Goal: Task Accomplishment & Management: Manage account settings

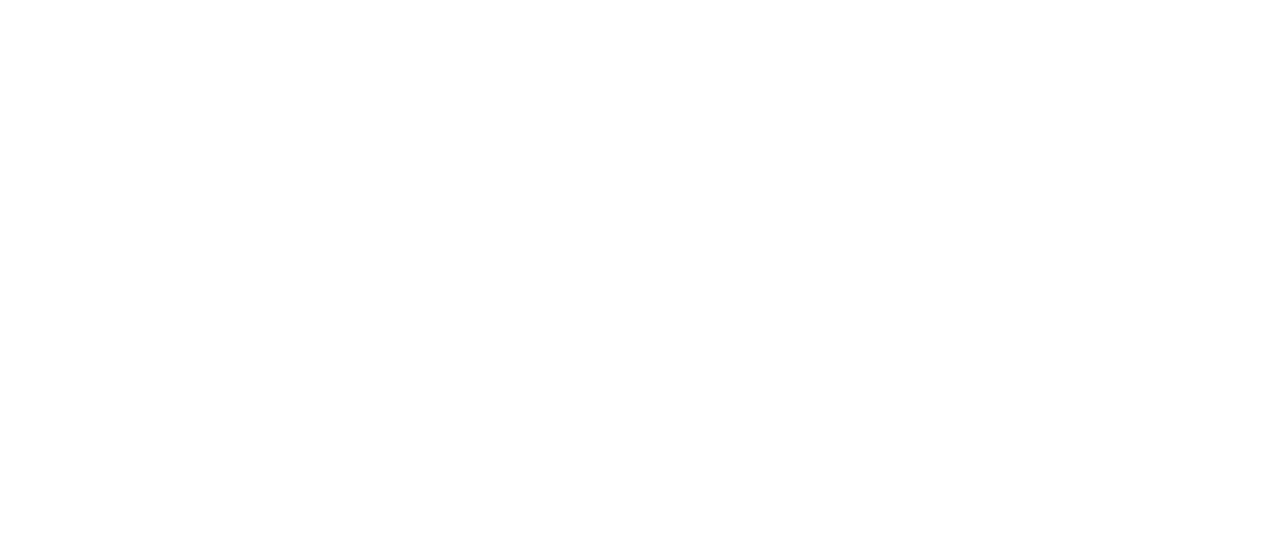
scroll to position [726, 0]
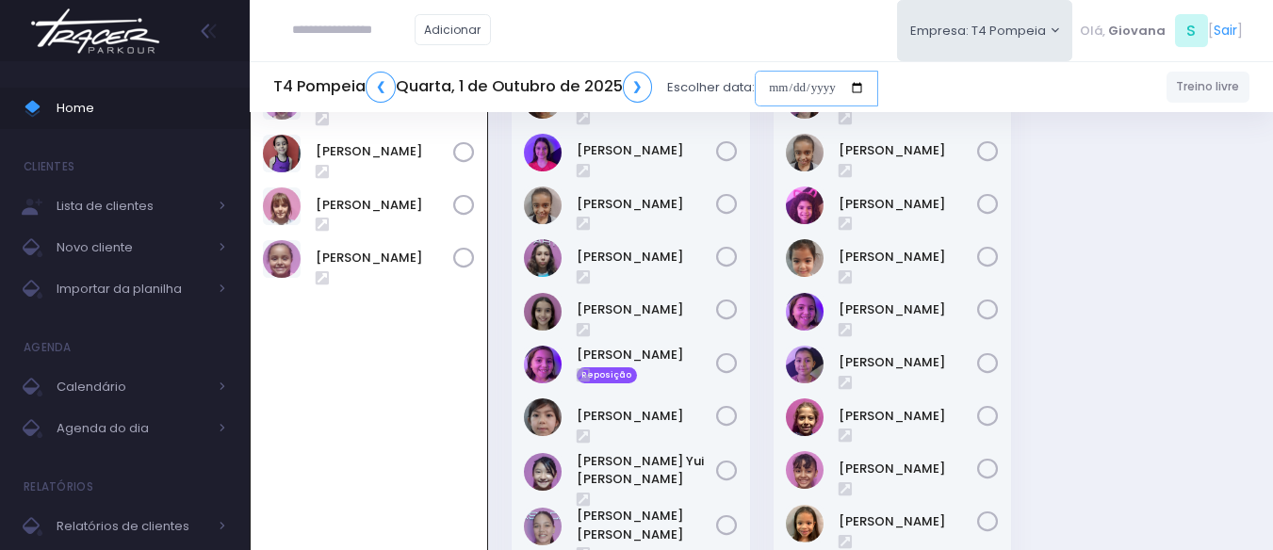
drag, startPoint x: 822, startPoint y: 94, endPoint x: 832, endPoint y: 105, distance: 14.7
click at [822, 94] on input "date" at bounding box center [816, 89] width 123 height 36
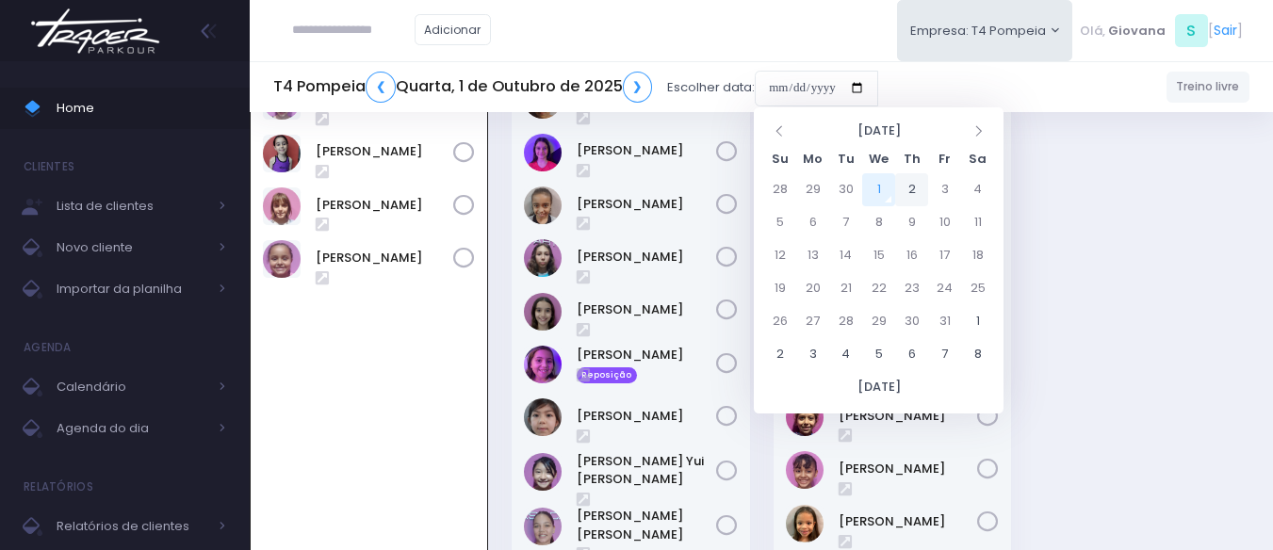
click at [916, 192] on td "2" at bounding box center [911, 189] width 33 height 33
type input "**********"
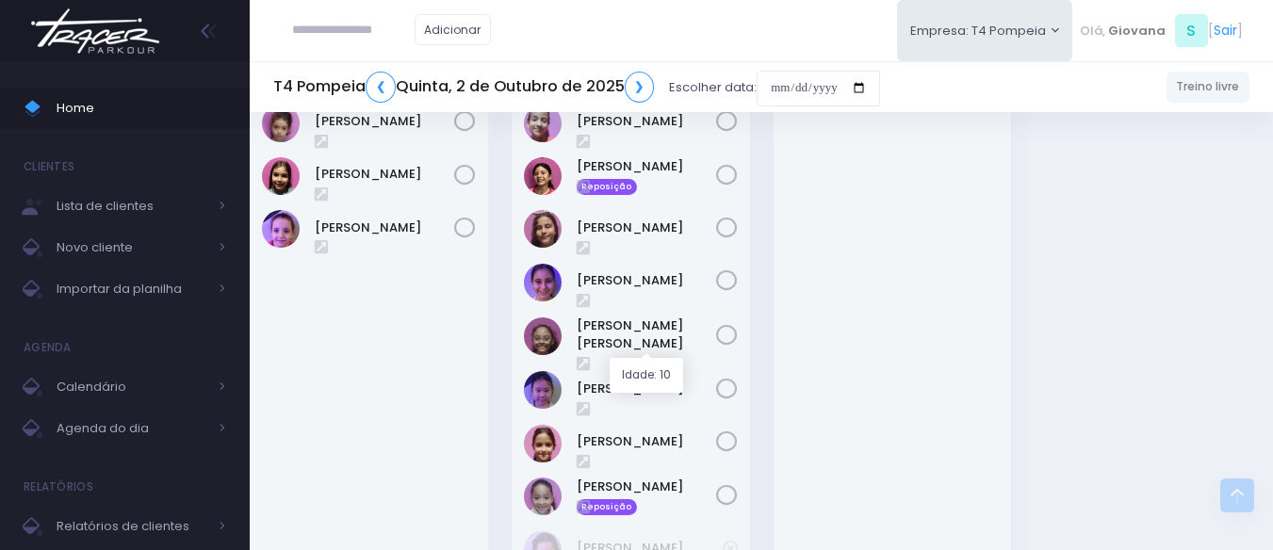
scroll to position [660, 0]
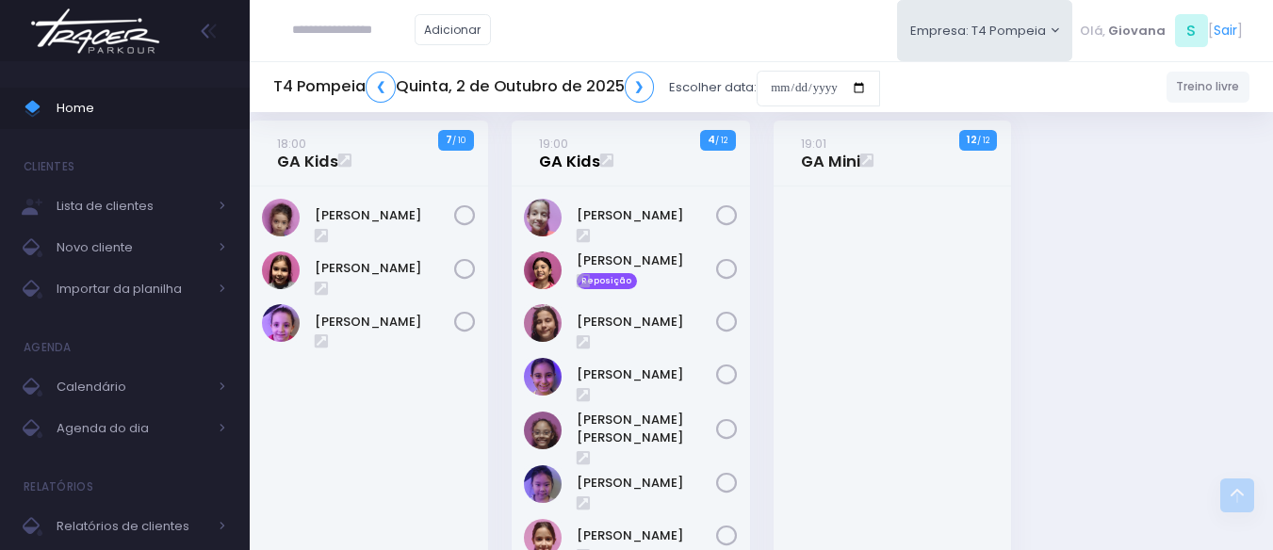
click at [569, 156] on link "19:00 GA Kids" at bounding box center [569, 153] width 61 height 38
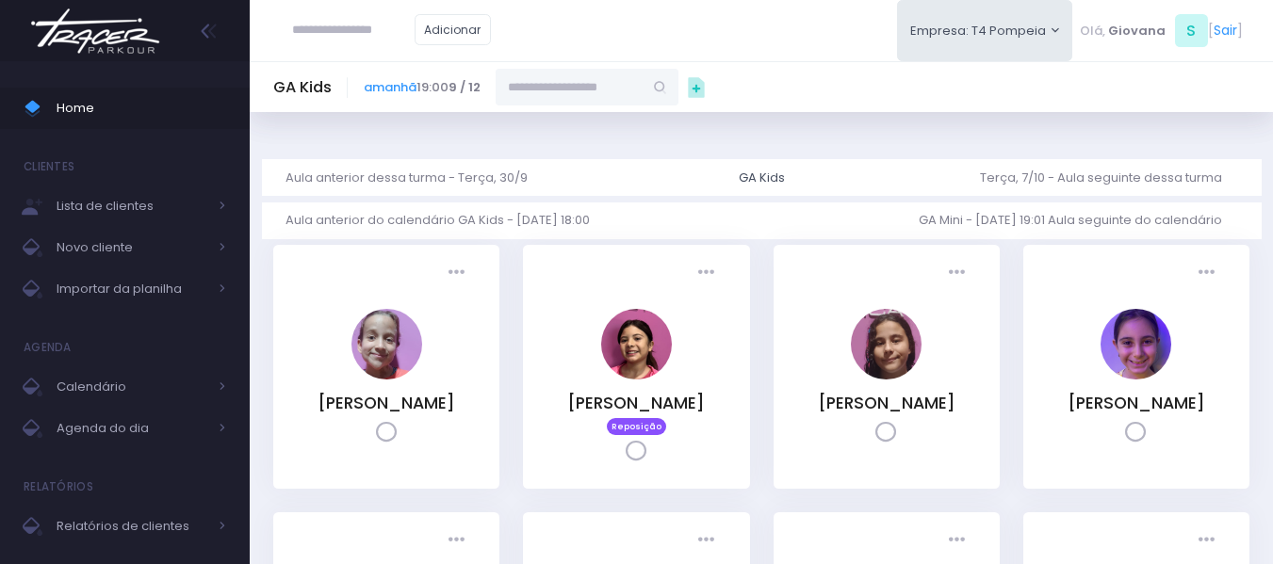
click at [623, 80] on input "text" at bounding box center [569, 87] width 147 height 36
paste input "**********"
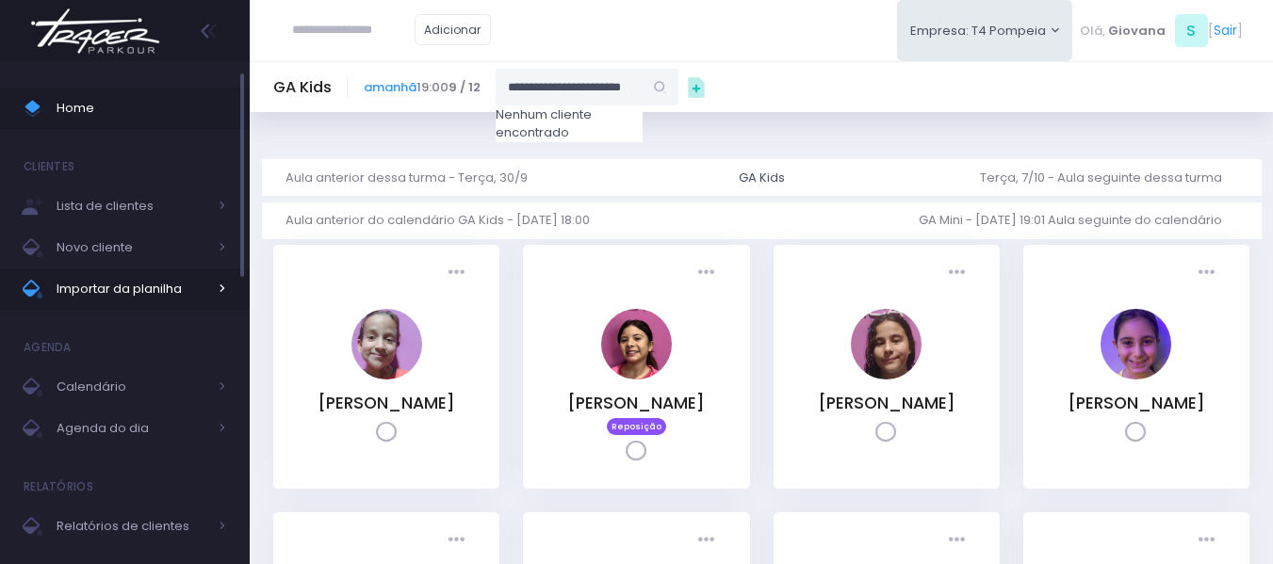
type input "**********"
click at [129, 285] on span "Importar da planilha" at bounding box center [132, 289] width 151 height 24
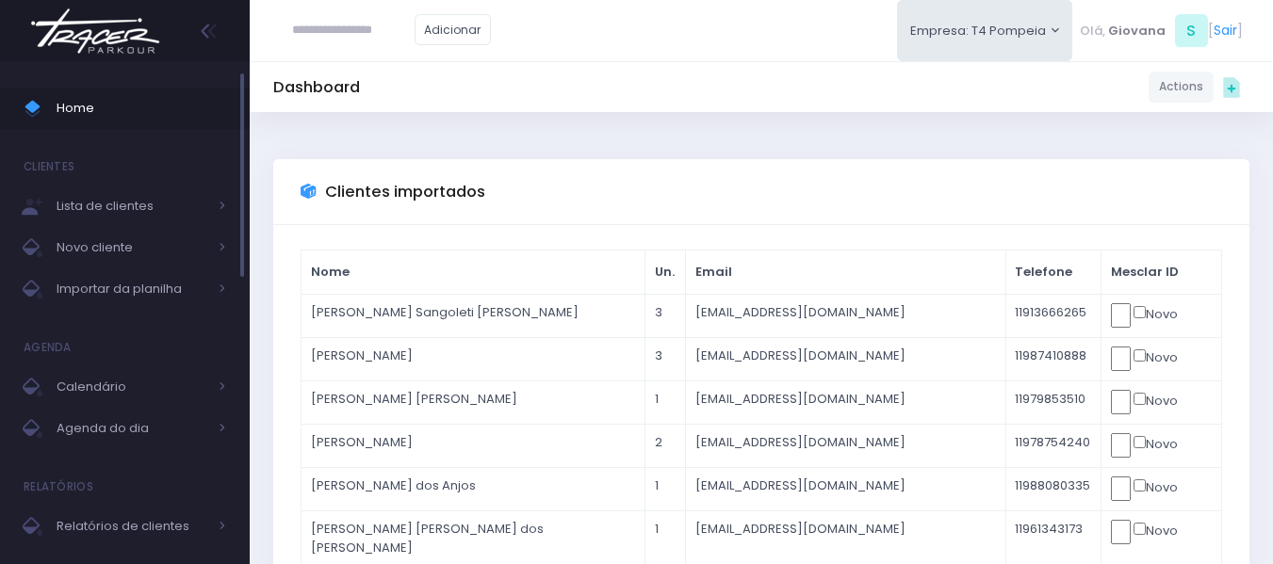
click at [192, 94] on link "Home" at bounding box center [125, 108] width 250 height 41
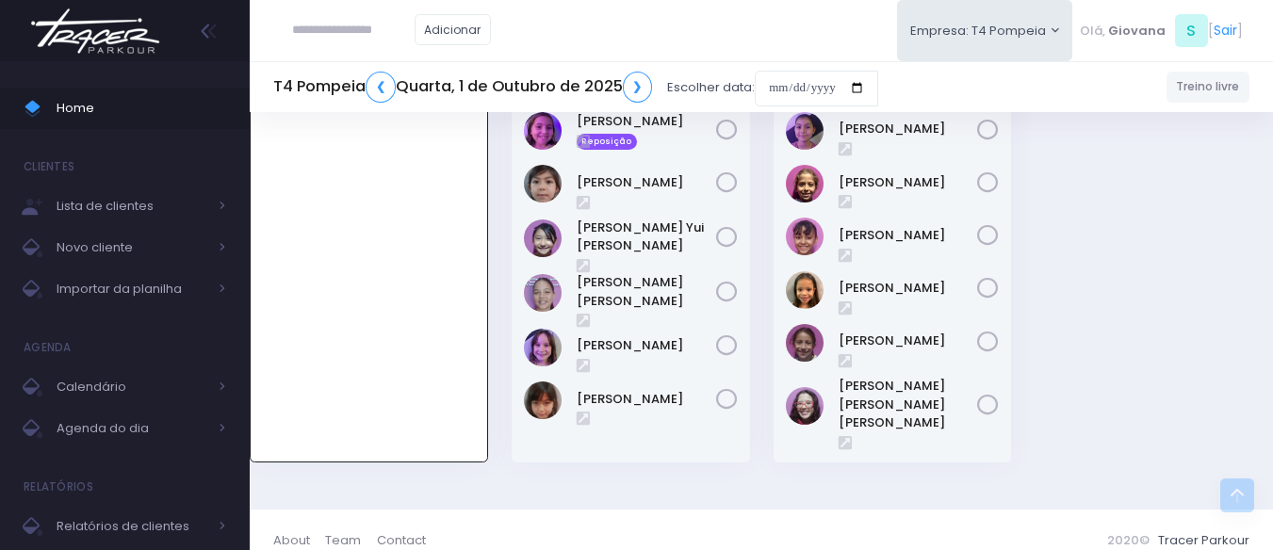
scroll to position [677, 0]
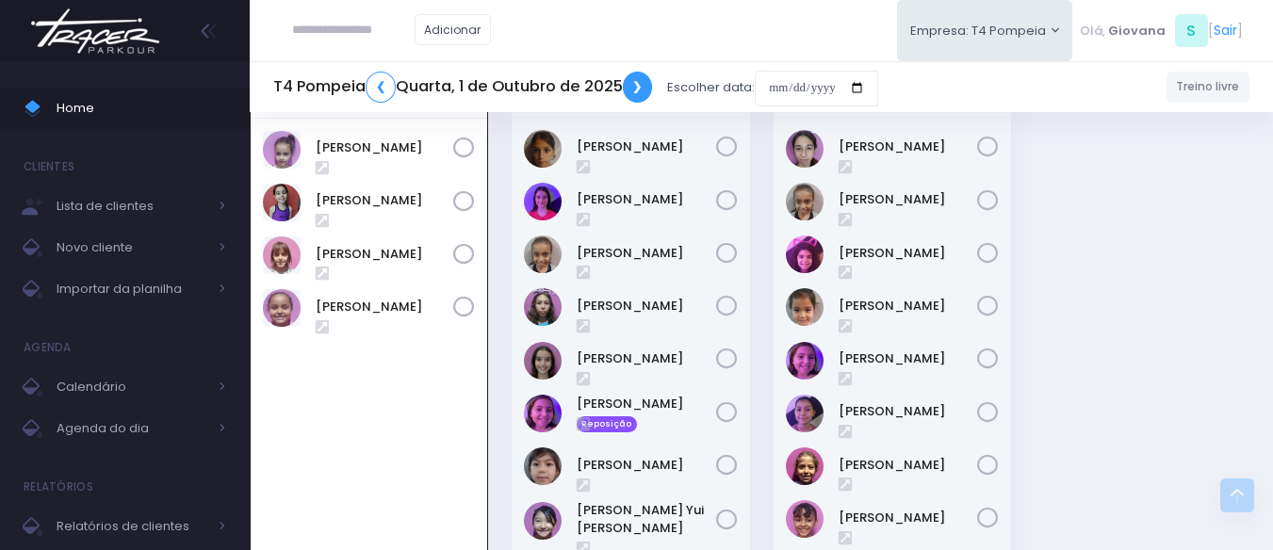
click at [645, 89] on link "❯" at bounding box center [638, 87] width 30 height 31
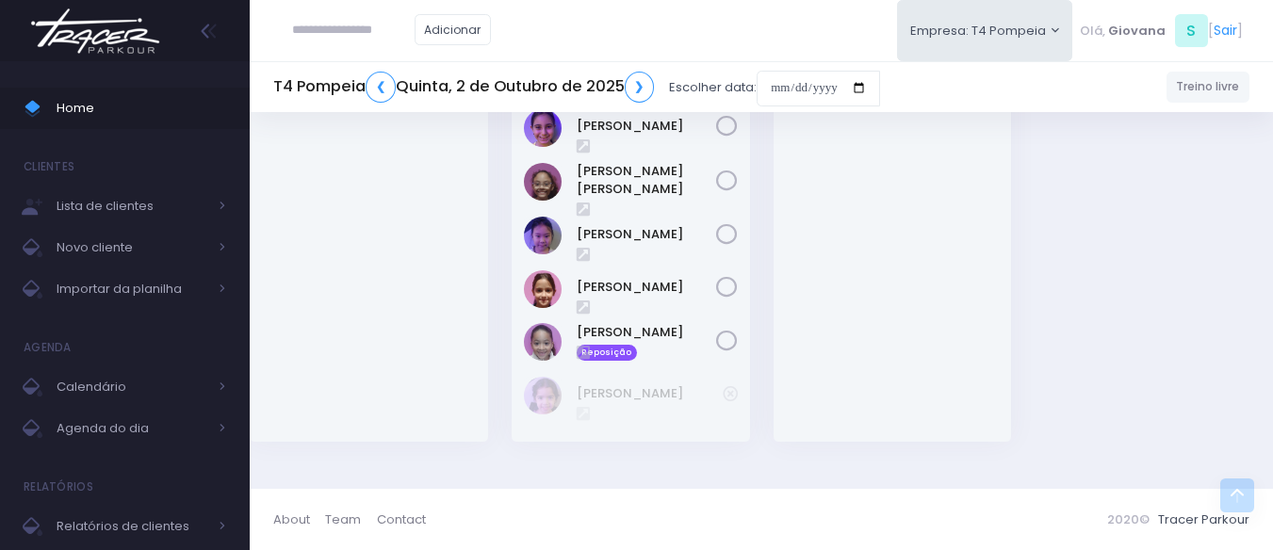
scroll to position [626, 0]
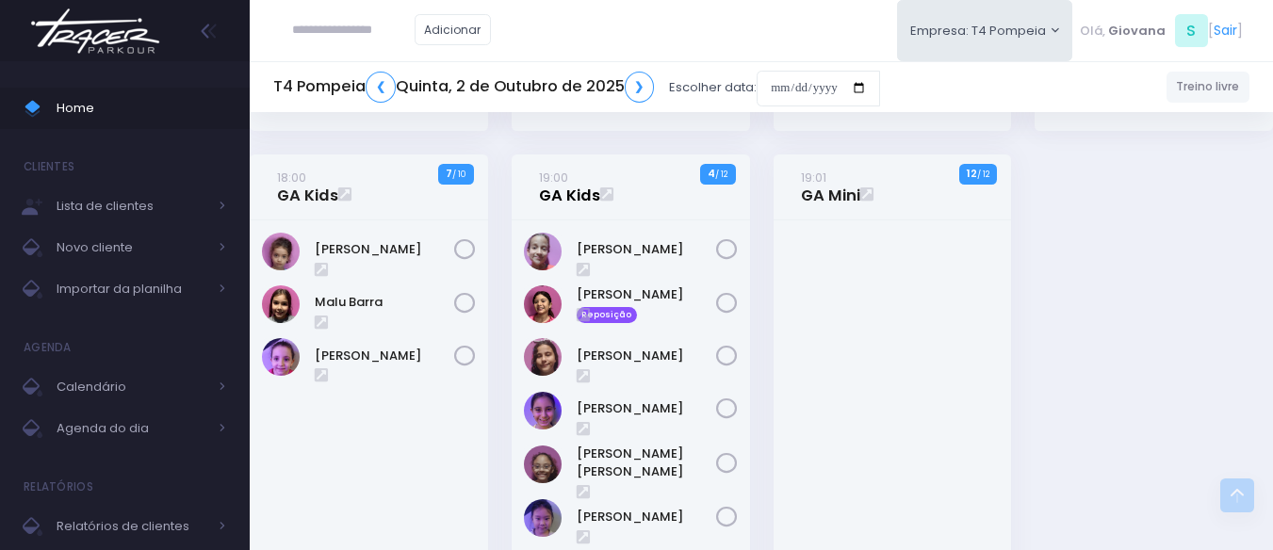
click at [558, 191] on link "19:00 GA Kids" at bounding box center [569, 187] width 61 height 38
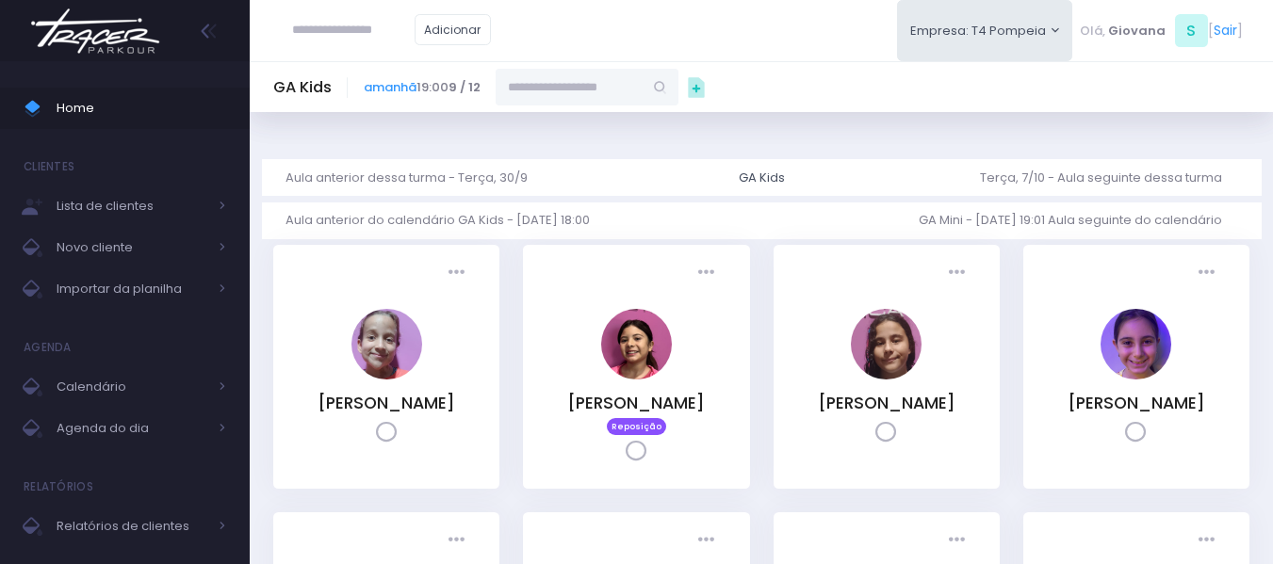
click at [570, 95] on input "text" at bounding box center [569, 87] width 147 height 36
paste input "**********"
click at [560, 130] on link "Isadora Csik Milani Lima" at bounding box center [587, 120] width 109 height 19
type input "**********"
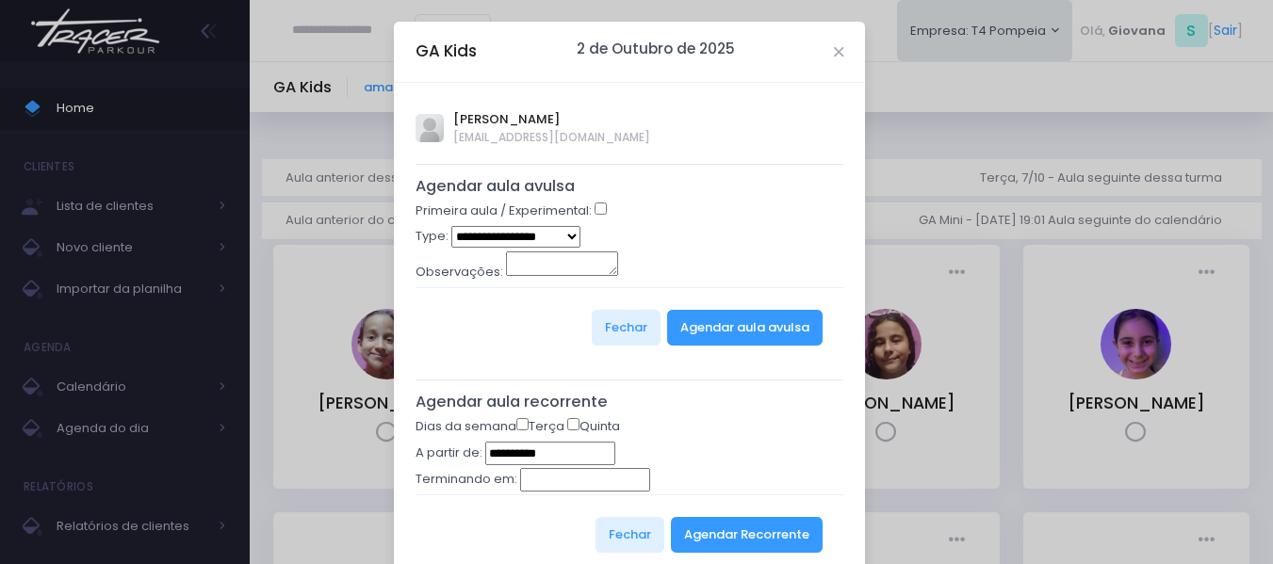
click at [593, 201] on div "**********" at bounding box center [629, 339] width 471 height 513
select select "*"
click at [770, 329] on button "Agendar aula avulsa" at bounding box center [744, 328] width 155 height 36
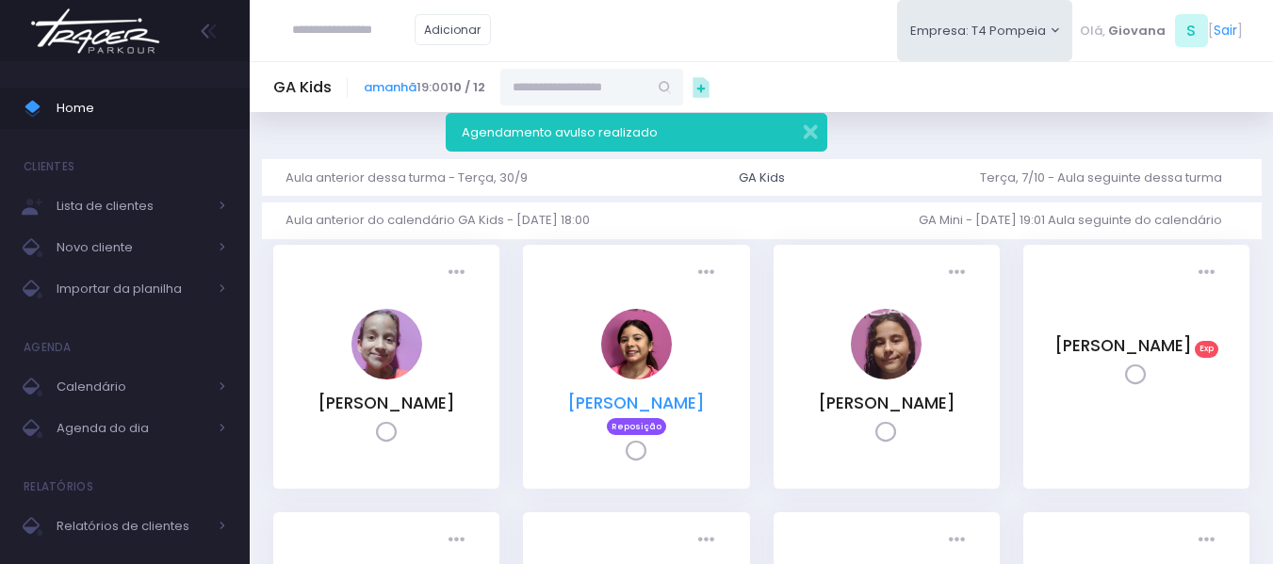
click at [699, 401] on link "[PERSON_NAME]" at bounding box center [636, 403] width 138 height 23
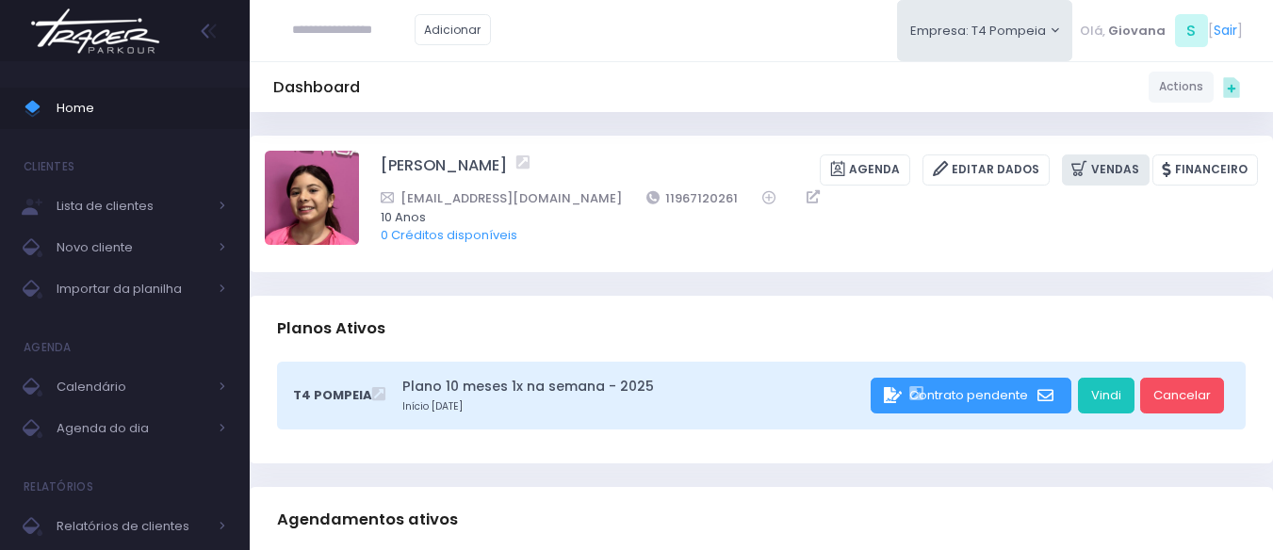
click at [1130, 166] on link "Vendas" at bounding box center [1106, 170] width 88 height 31
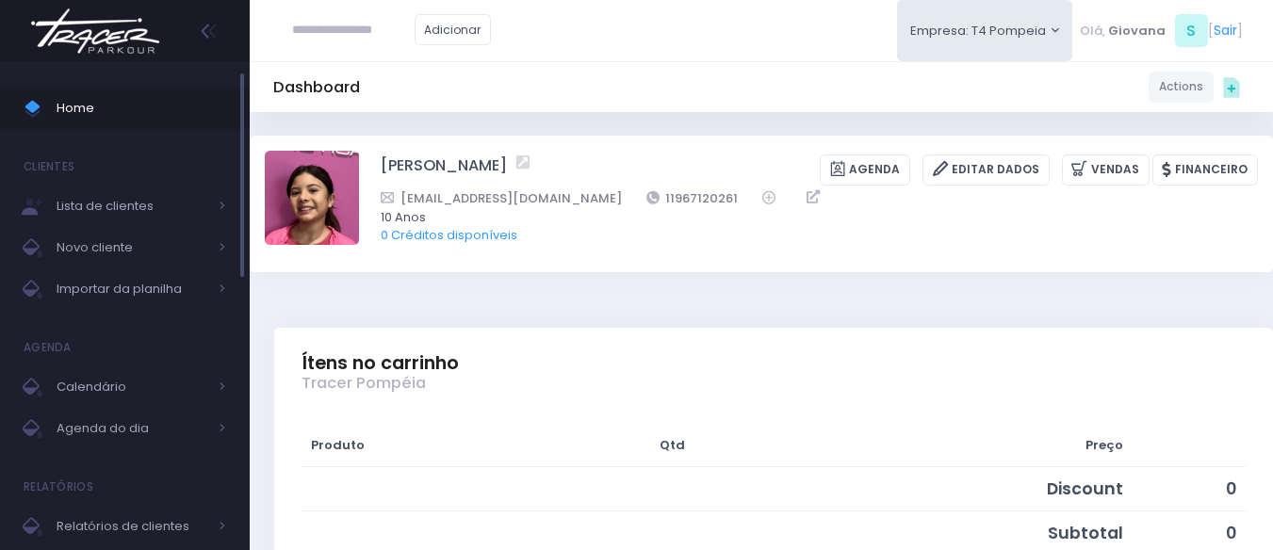
click at [73, 111] on span "Home" at bounding box center [142, 108] width 170 height 24
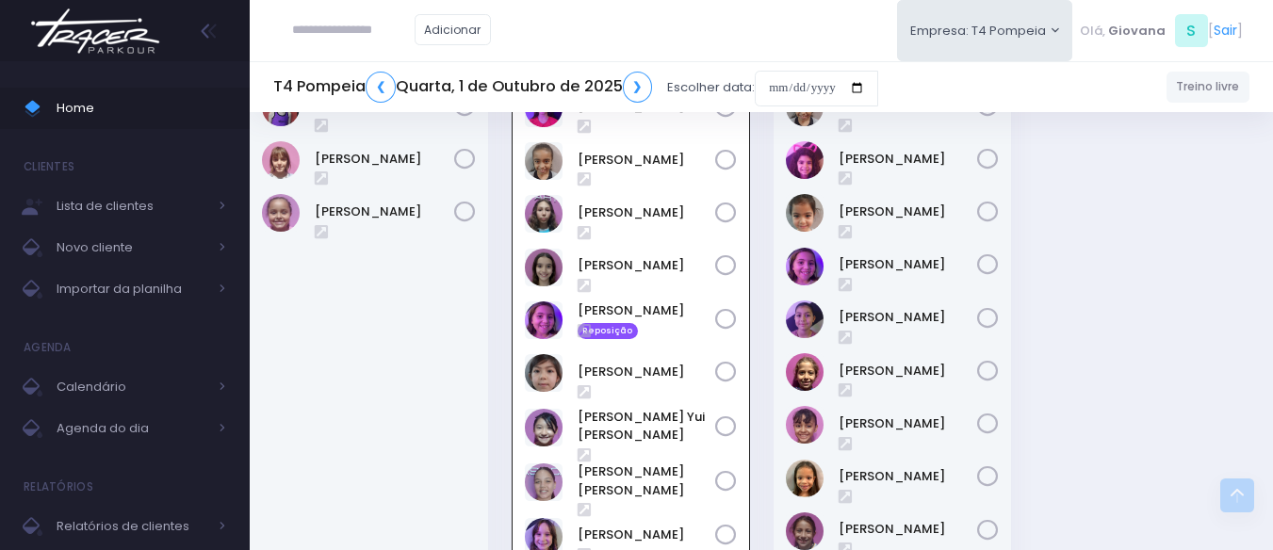
scroll to position [677, 0]
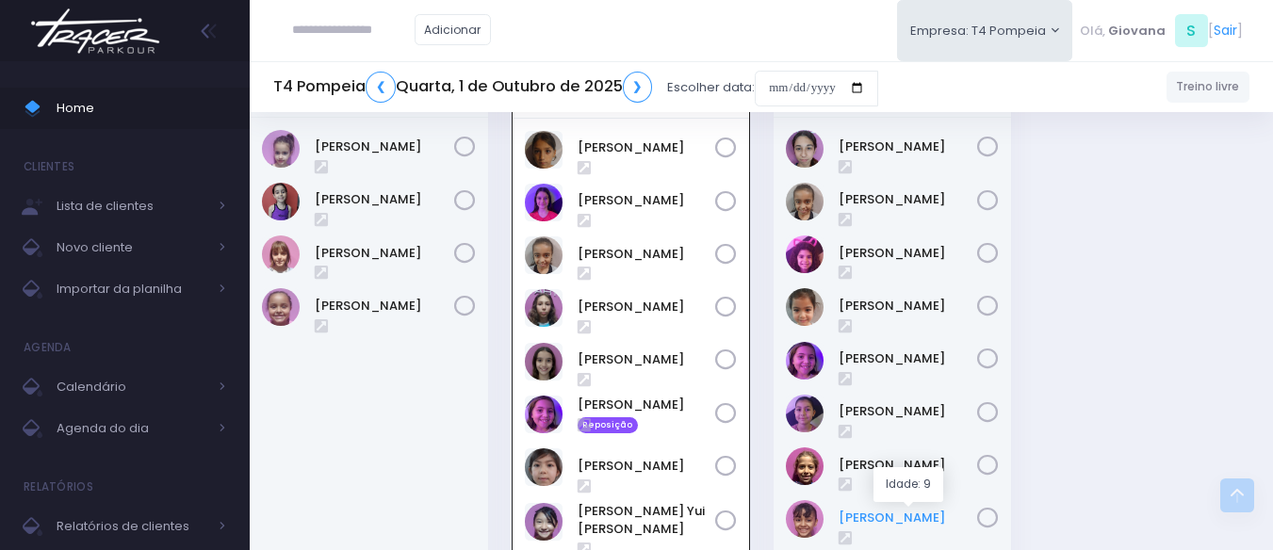
click at [896, 512] on link "[PERSON_NAME]" at bounding box center [908, 518] width 139 height 19
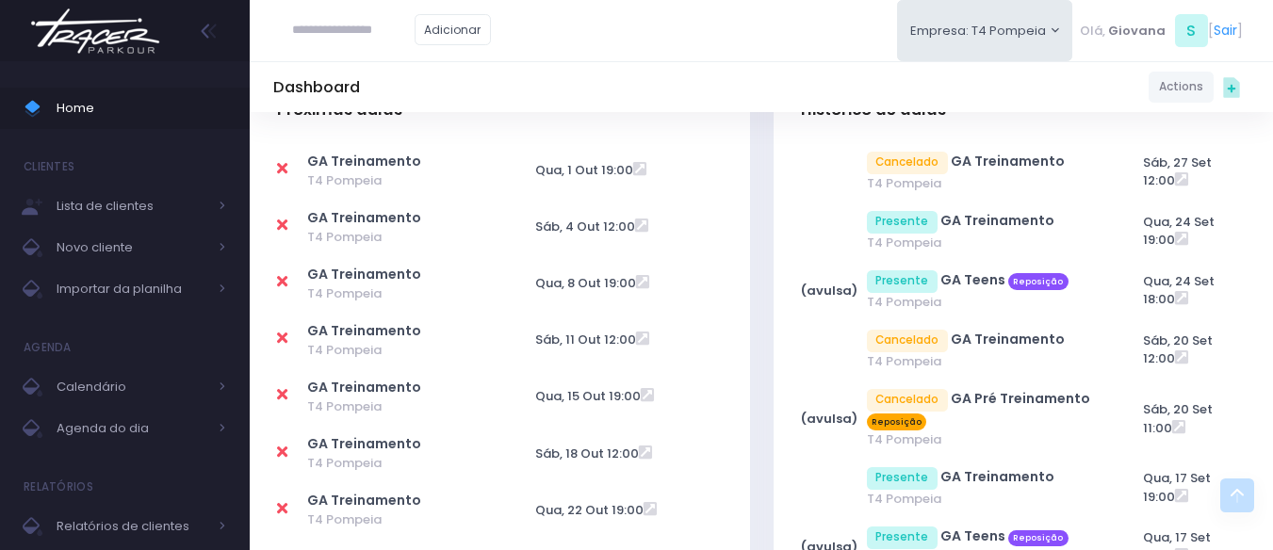
scroll to position [660, 0]
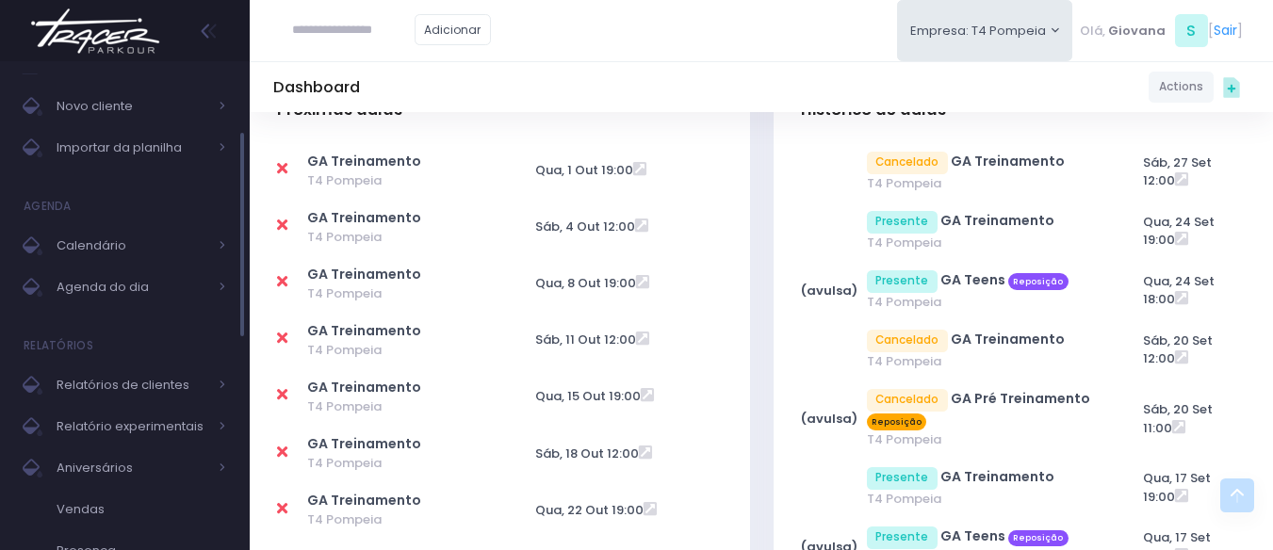
scroll to position [0, 0]
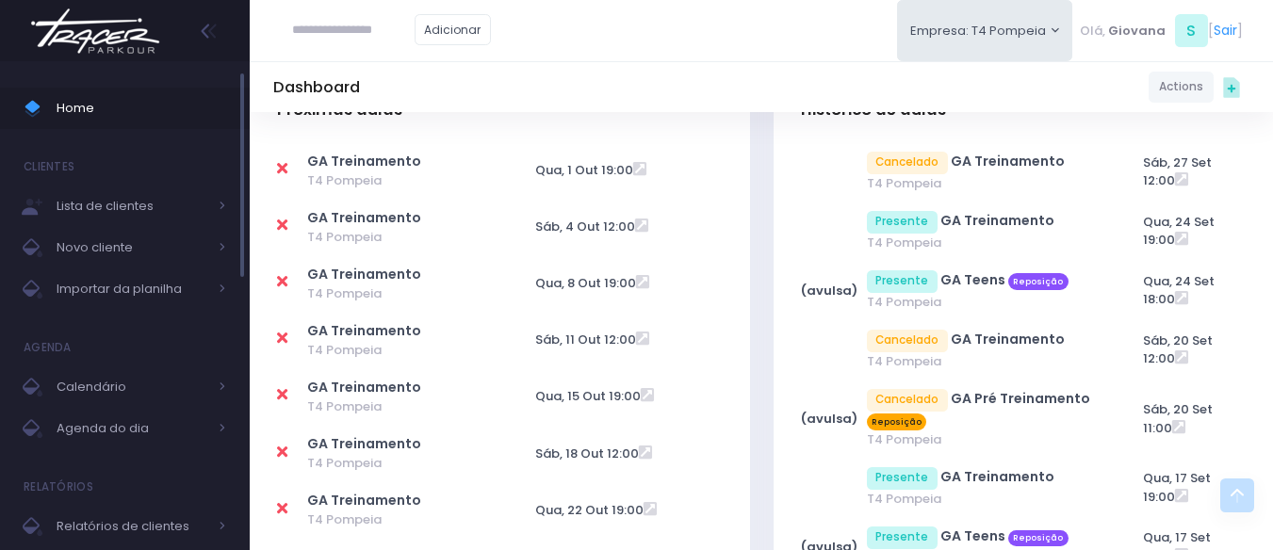
click at [125, 113] on span "Home" at bounding box center [142, 108] width 170 height 24
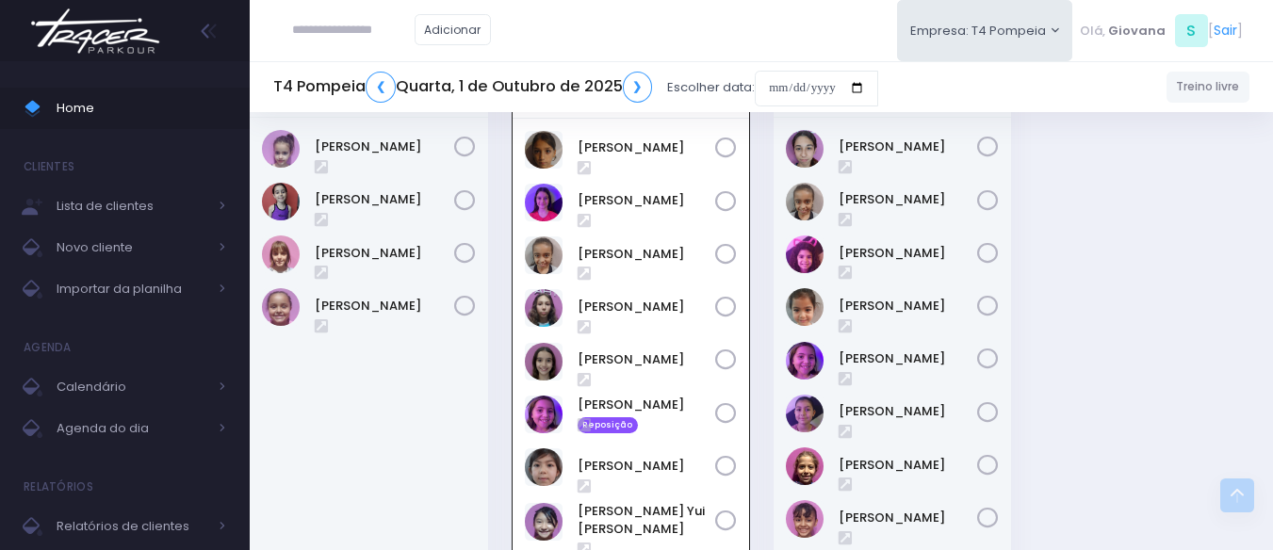
scroll to position [583, 0]
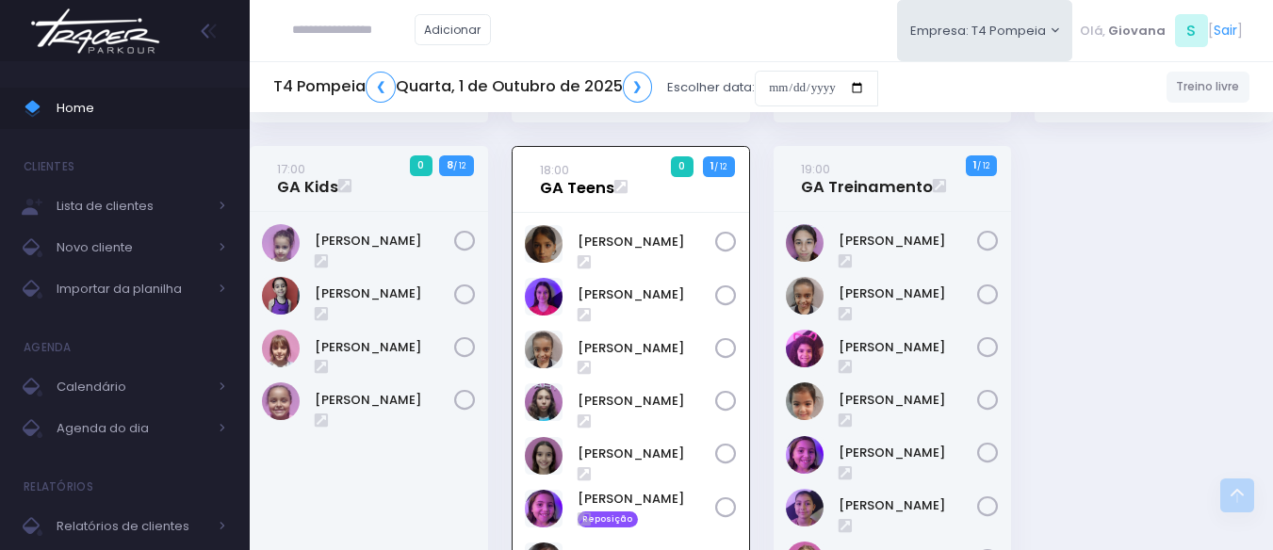
click at [551, 184] on link "18:00 GA Teens" at bounding box center [577, 179] width 74 height 38
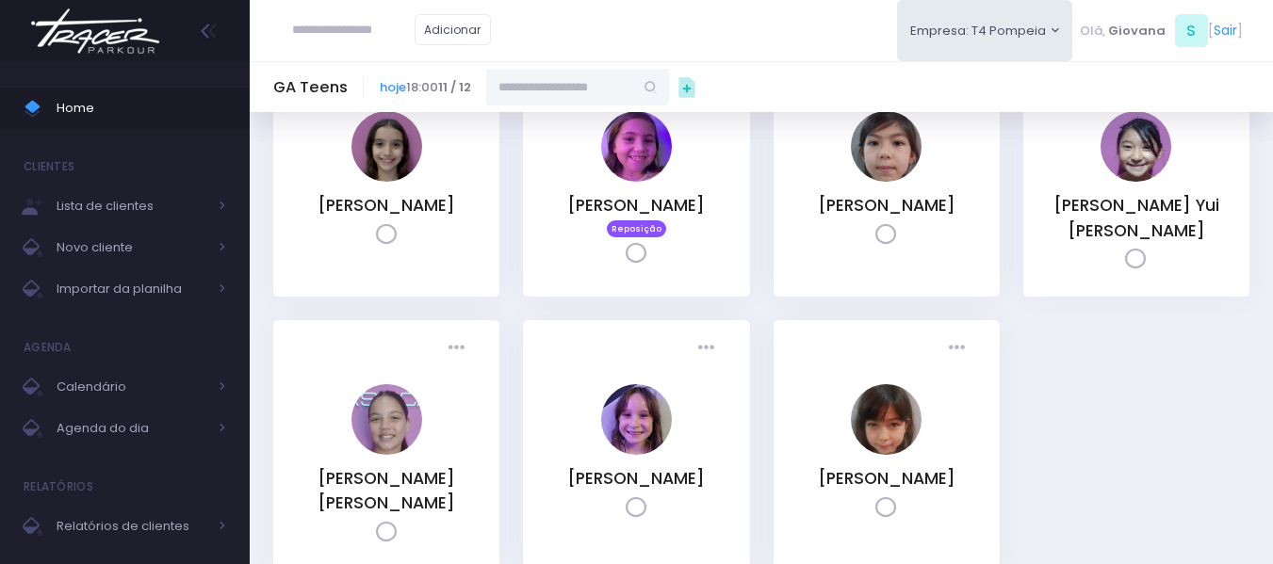
scroll to position [609, 0]
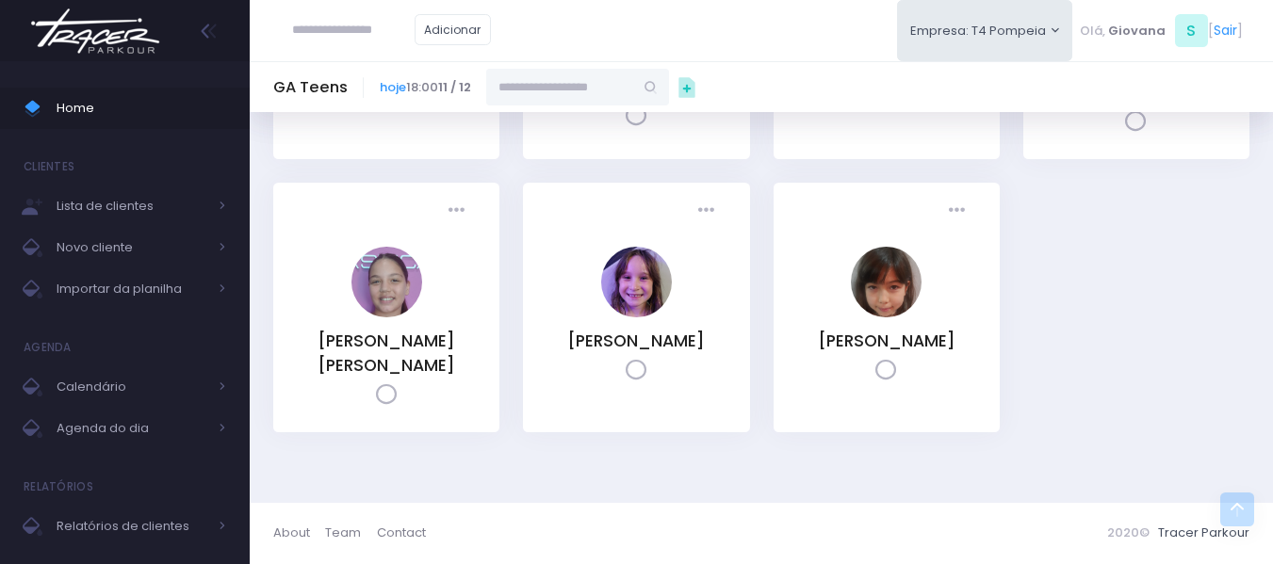
click at [774, 319] on div "Presença: [GEOGRAPHIC_DATA] Presente [GEOGRAPHIC_DATA] Cancelado ni" at bounding box center [887, 308] width 226 height 250
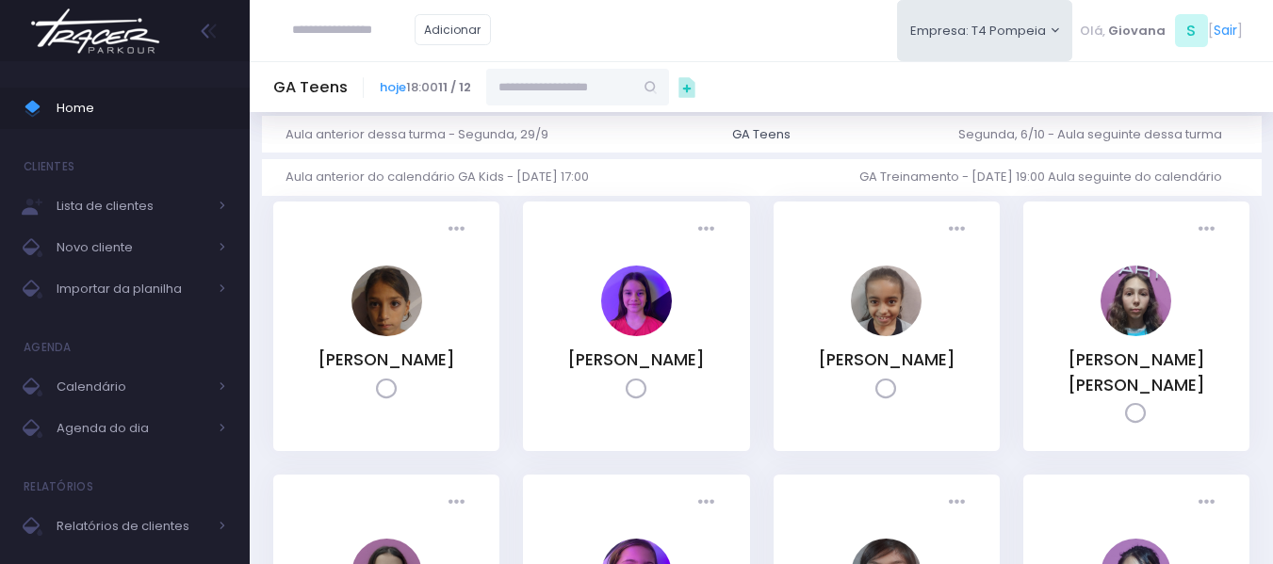
scroll to position [0, 0]
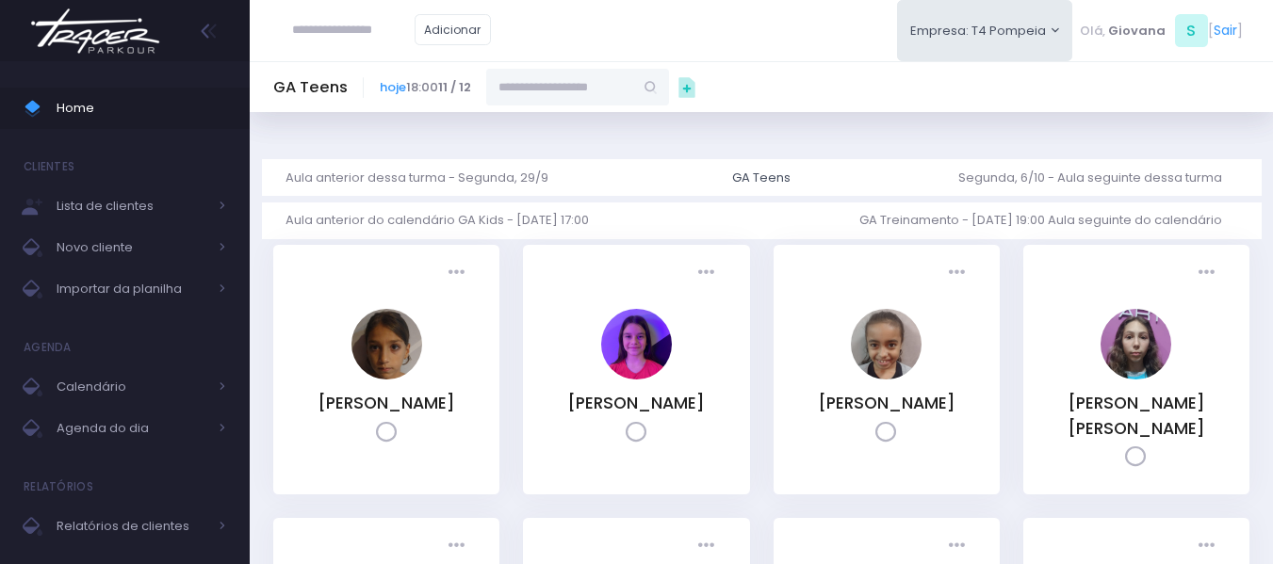
click at [547, 83] on input "text" at bounding box center [559, 87] width 147 height 36
click at [591, 128] on link "[PERSON_NAME]" at bounding box center [578, 120] width 109 height 19
type input "**********"
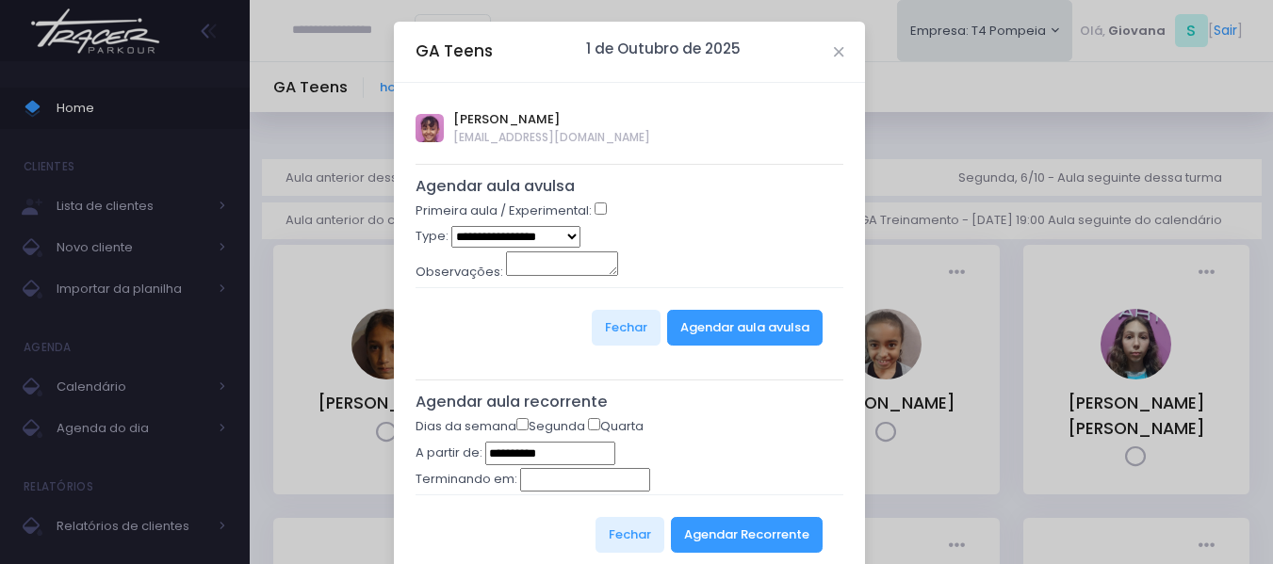
scroll to position [56, 0]
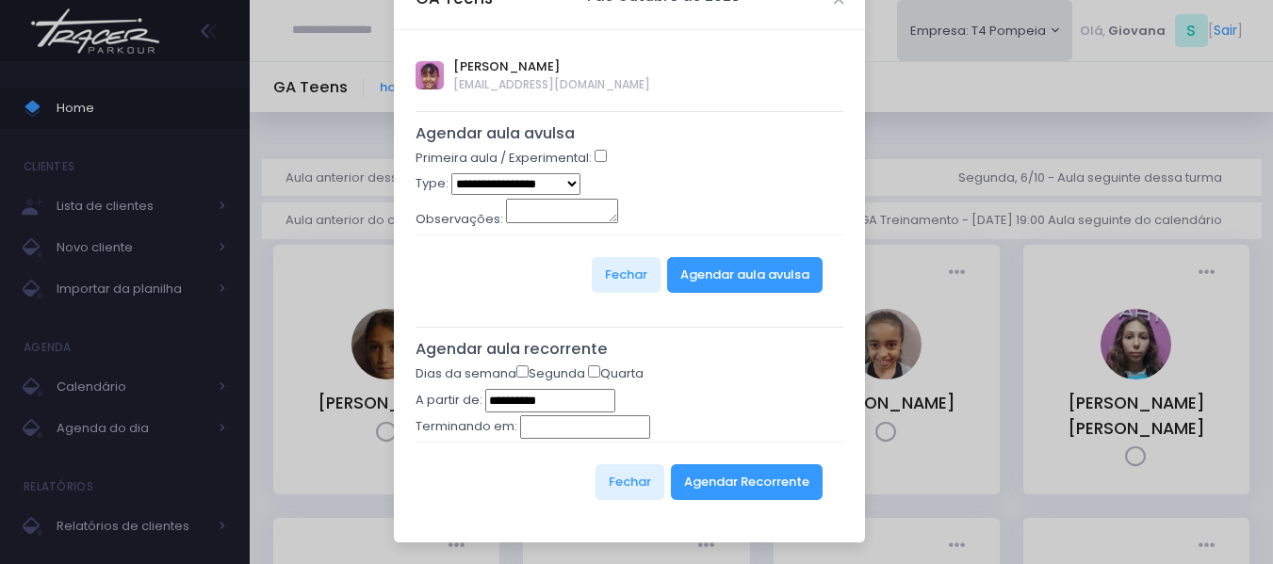
click at [534, 181] on select "**********" at bounding box center [515, 184] width 129 height 22
select select "*"
click at [451, 173] on select "**********" at bounding box center [515, 184] width 129 height 22
click at [799, 284] on button "Agendar aula avulsa" at bounding box center [744, 275] width 155 height 36
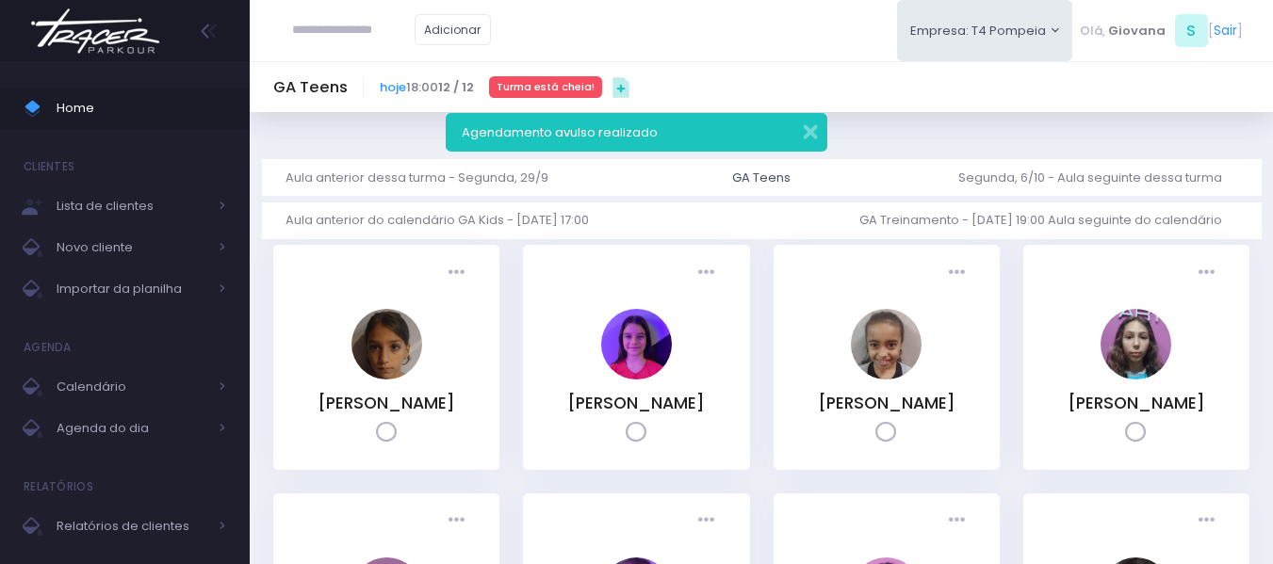
scroll to position [609, 0]
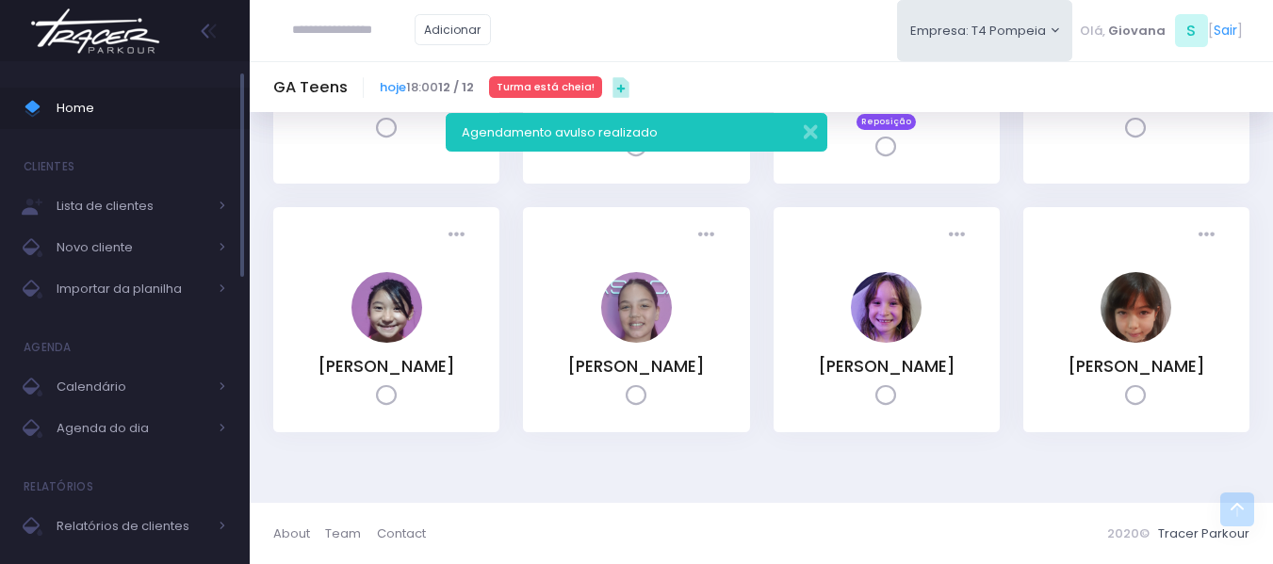
click at [61, 127] on link "Home" at bounding box center [125, 108] width 250 height 41
click at [63, 116] on span "Home" at bounding box center [142, 108] width 170 height 24
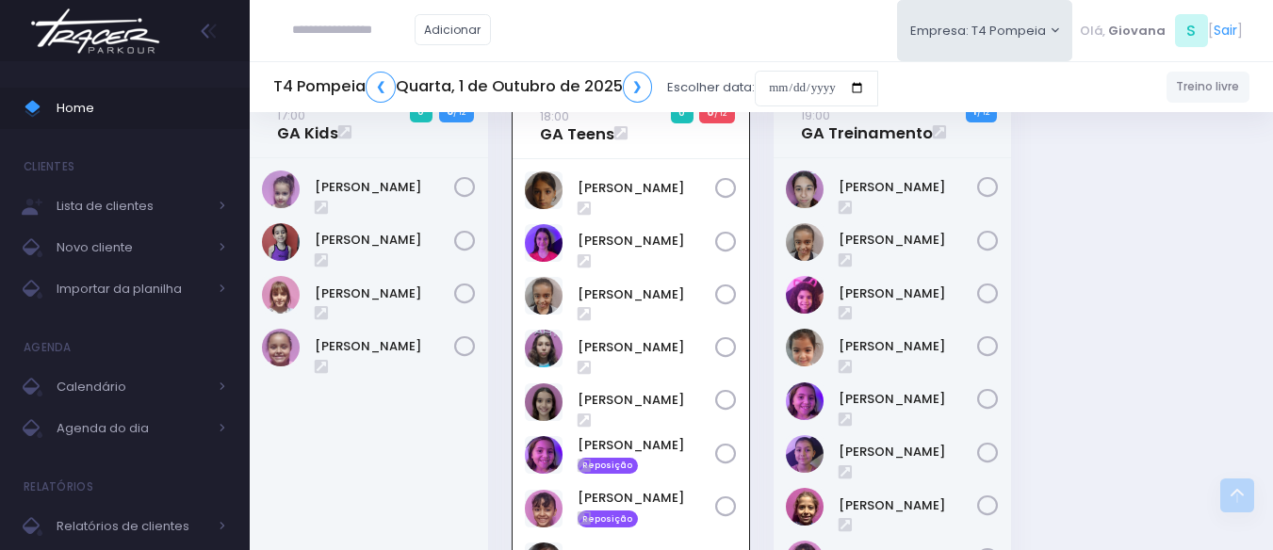
scroll to position [543, 0]
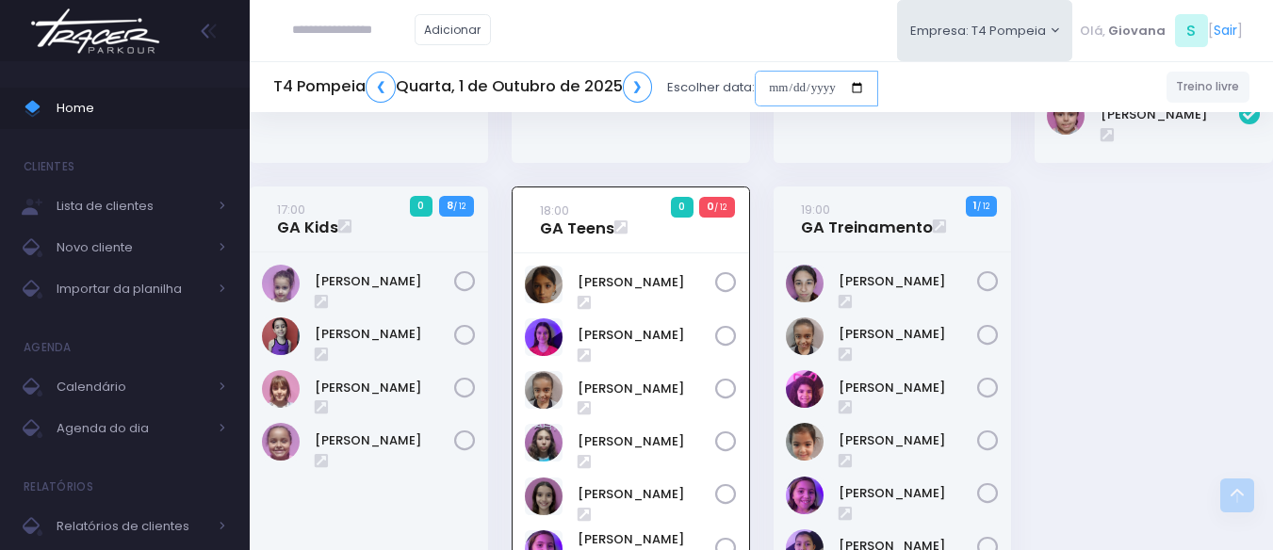
click at [840, 78] on input "date" at bounding box center [816, 89] width 123 height 36
click at [1128, 282] on div "09:00 GA Kids 5 1 / 6" at bounding box center [761, 268] width 1047 height 1350
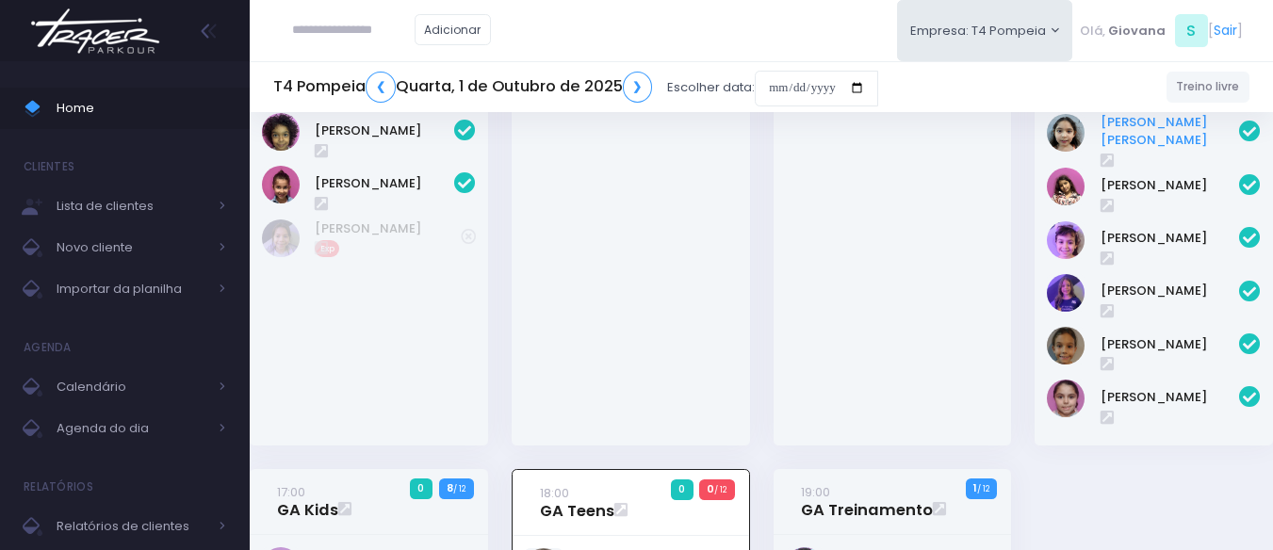
scroll to position [0, 0]
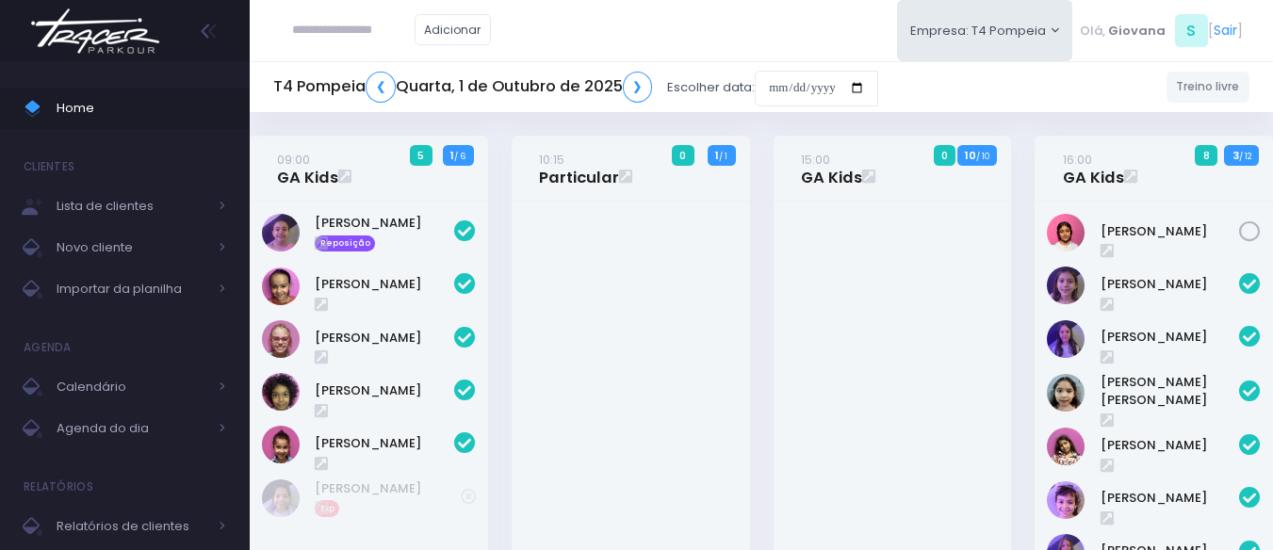
click at [989, 232] on div at bounding box center [893, 454] width 238 height 504
click at [833, 76] on input "date" at bounding box center [816, 89] width 123 height 36
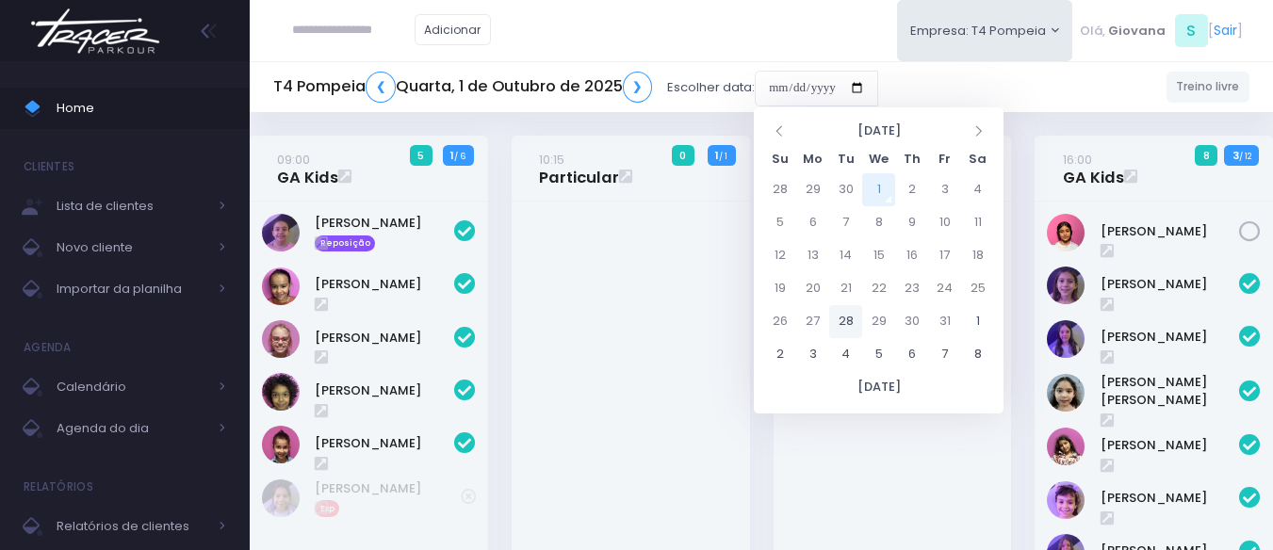
click at [847, 326] on td "28" at bounding box center [845, 321] width 33 height 33
type input "**********"
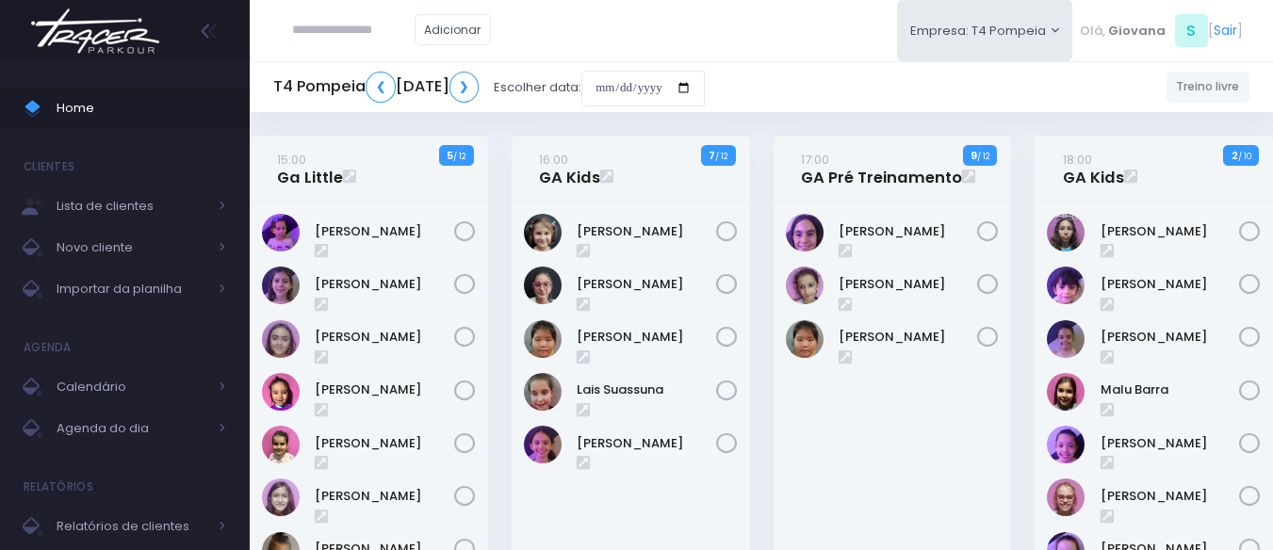
click at [772, 248] on div "17:00 GA Pré Treinamento 9 / 12" at bounding box center [892, 405] width 262 height 538
click at [128, 98] on span "Home" at bounding box center [142, 108] width 170 height 24
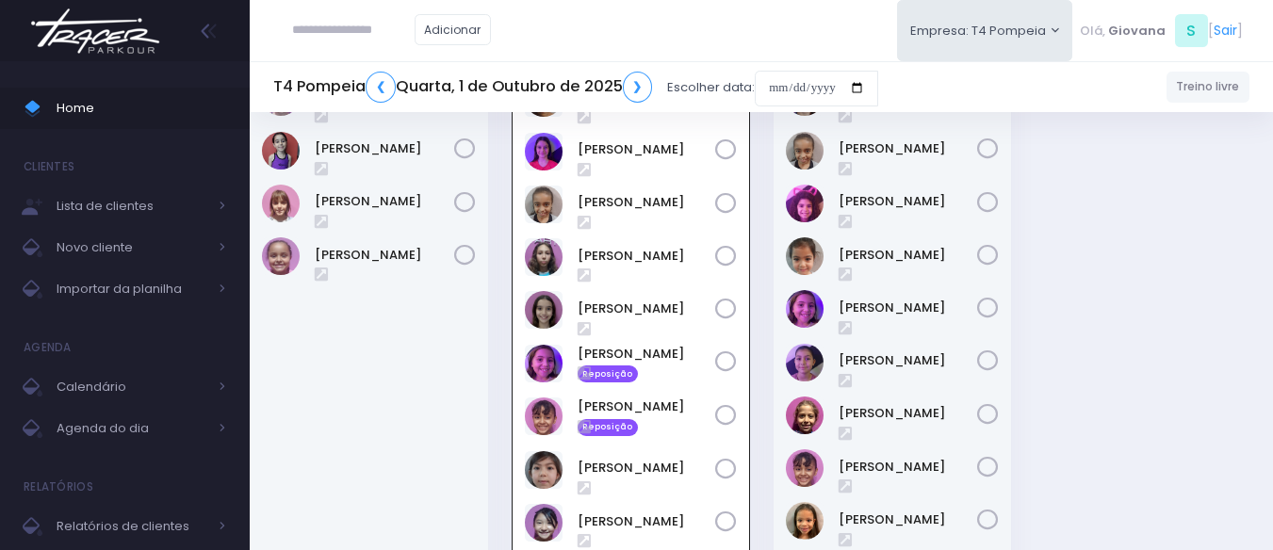
scroll to position [726, 0]
click at [139, 114] on span "Home" at bounding box center [142, 108] width 170 height 24
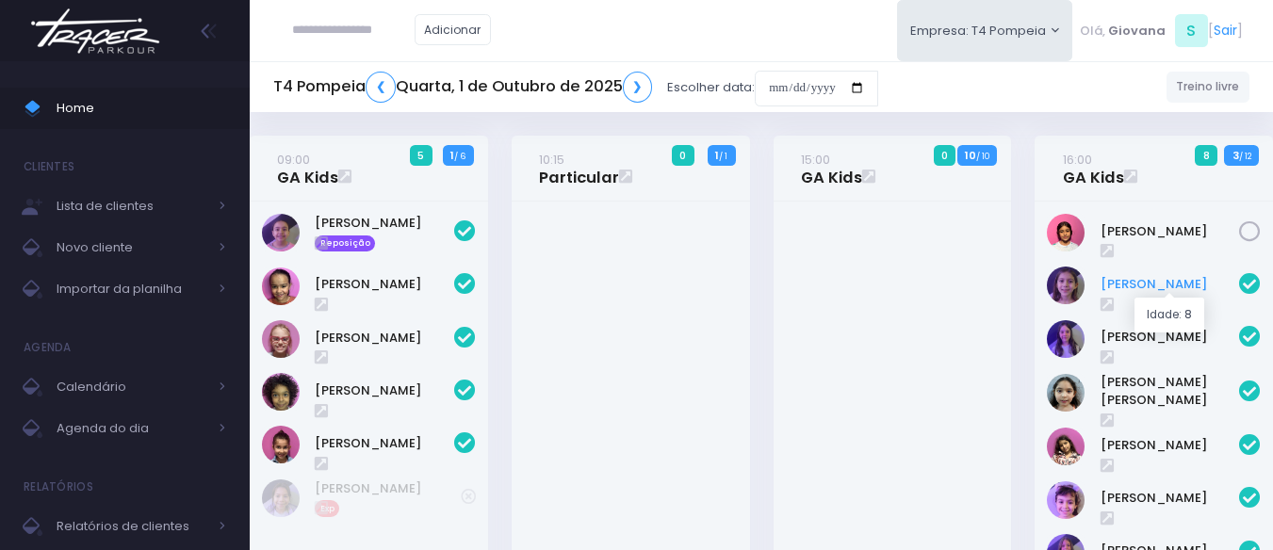
click at [1126, 283] on link "[PERSON_NAME]" at bounding box center [1170, 284] width 139 height 19
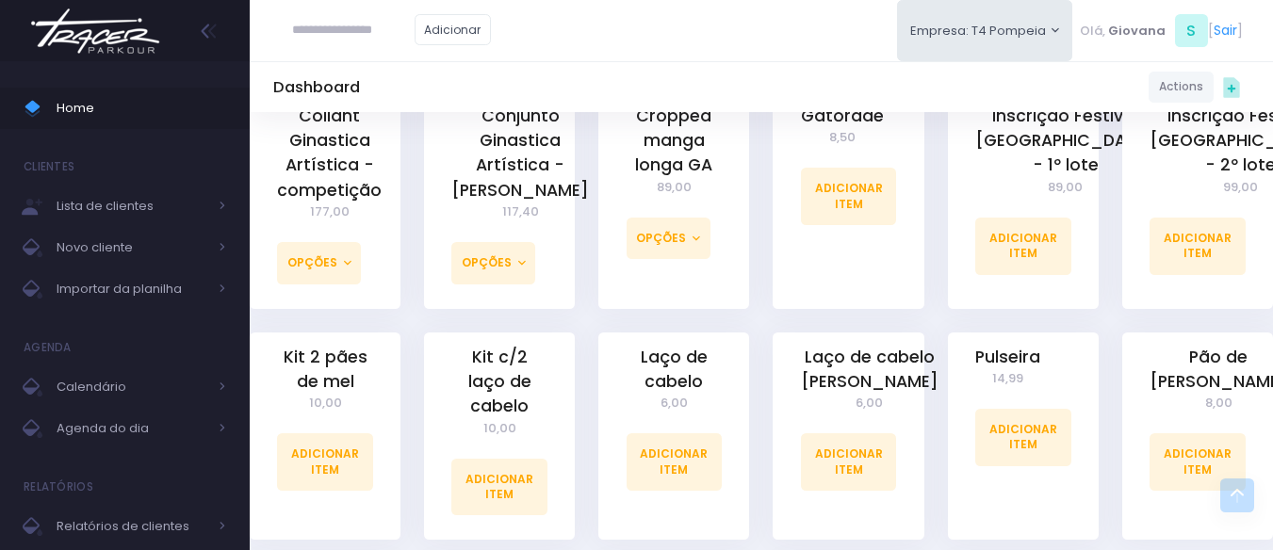
scroll to position [1225, 0]
